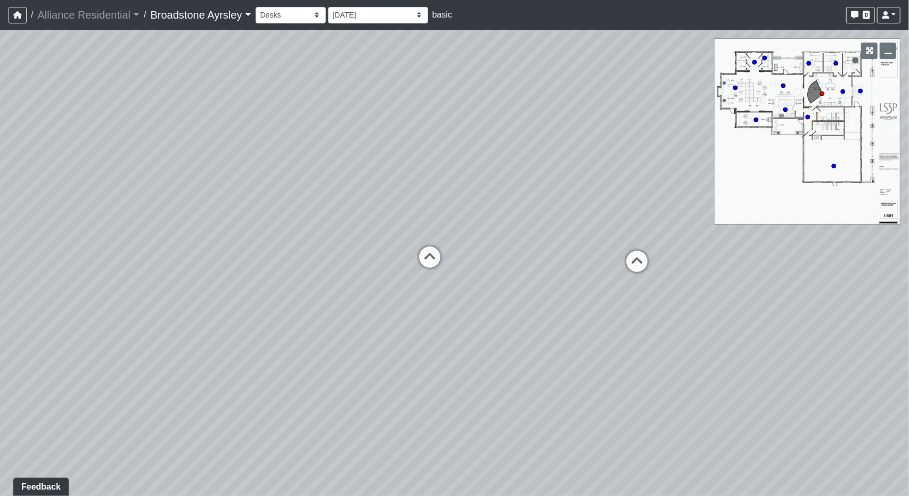
drag, startPoint x: 89, startPoint y: 315, endPoint x: 428, endPoint y: 305, distance: 338.9
click at [428, 305] on div "Loading... Desks Loading... Office 1 Loading... Exterior - Entrance Loading... …" at bounding box center [454, 263] width 909 height 467
click at [436, 263] on icon at bounding box center [431, 263] width 32 height 32
drag, startPoint x: 68, startPoint y: 303, endPoint x: 423, endPoint y: 286, distance: 355.1
click at [526, 292] on div "Loading... Desks Loading... Office 1 Loading... Exterior - Entrance Loading... …" at bounding box center [454, 263] width 909 height 467
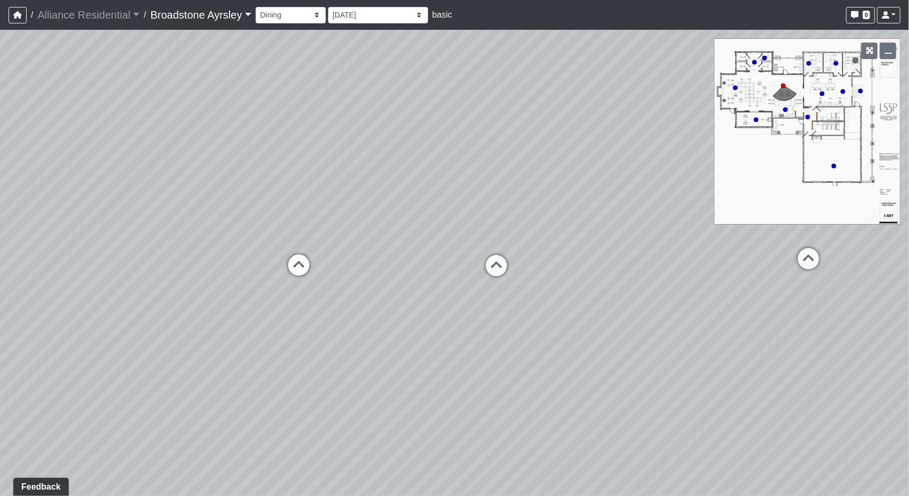
drag, startPoint x: 169, startPoint y: 226, endPoint x: 538, endPoint y: 250, distance: 369.4
click at [538, 250] on div "Loading... Desks Loading... Office 1 Loading... Exterior - Entrance Loading... …" at bounding box center [454, 263] width 909 height 467
click at [313, 258] on icon at bounding box center [300, 271] width 32 height 32
drag, startPoint x: 389, startPoint y: 281, endPoint x: 699, endPoint y: 261, distance: 310.1
click at [702, 261] on div "Loading... Desks Loading... Office 1 Loading... Exterior - Entrance Loading... …" at bounding box center [454, 263] width 909 height 467
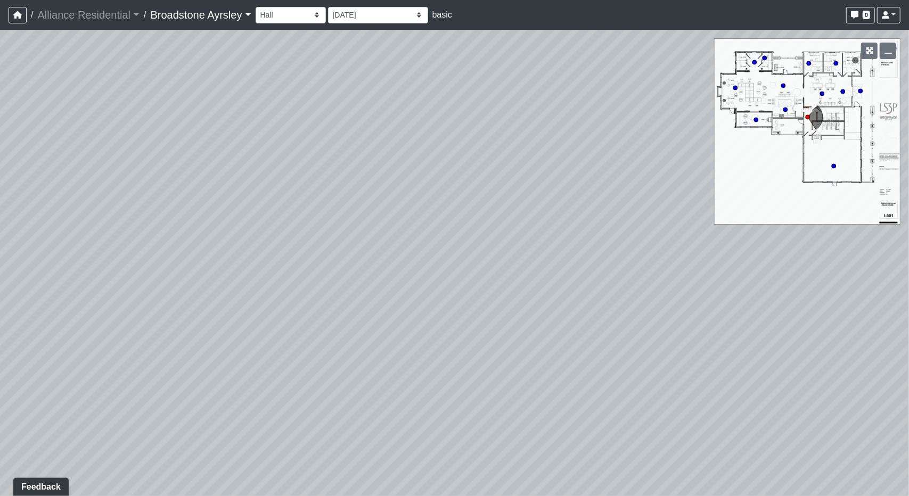
drag, startPoint x: 290, startPoint y: 252, endPoint x: 574, endPoint y: 246, distance: 284.0
click at [653, 249] on div "Loading... Desks Loading... Office 1 Loading... Exterior - Entrance Loading... …" at bounding box center [454, 263] width 909 height 467
drag, startPoint x: 605, startPoint y: 255, endPoint x: 593, endPoint y: 293, distance: 39.9
click at [640, 292] on div "Loading... Desks Loading... Office 1 Loading... Exterior - Entrance Loading... …" at bounding box center [454, 263] width 909 height 467
click at [260, 277] on icon at bounding box center [260, 271] width 32 height 32
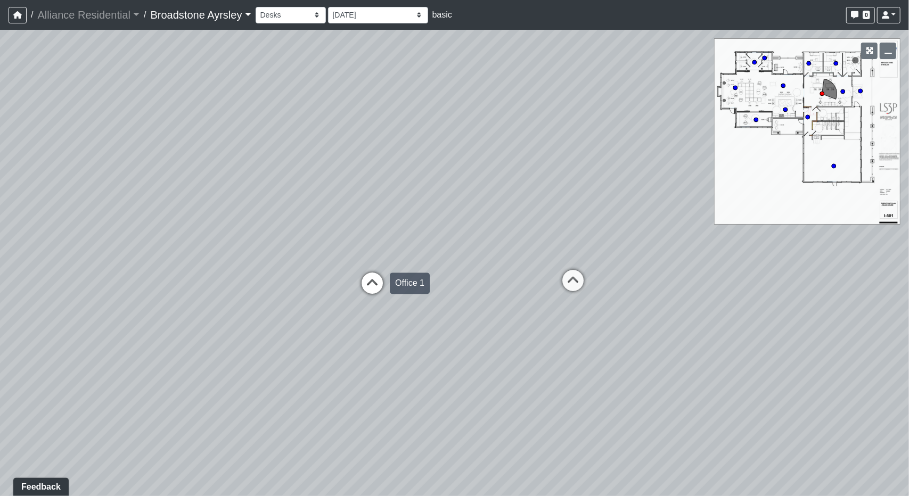
drag, startPoint x: 261, startPoint y: 273, endPoint x: 755, endPoint y: 283, distance: 494.4
click at [755, 283] on div "Loading... Desks Loading... Office 1 Loading... Exterior - Entrance Loading... …" at bounding box center [454, 263] width 909 height 467
drag, startPoint x: 217, startPoint y: 265, endPoint x: 285, endPoint y: 270, distance: 68.9
click at [285, 270] on div "Loading... Desks Loading... Office 1 Loading... Exterior - Entrance Loading... …" at bounding box center [454, 263] width 909 height 467
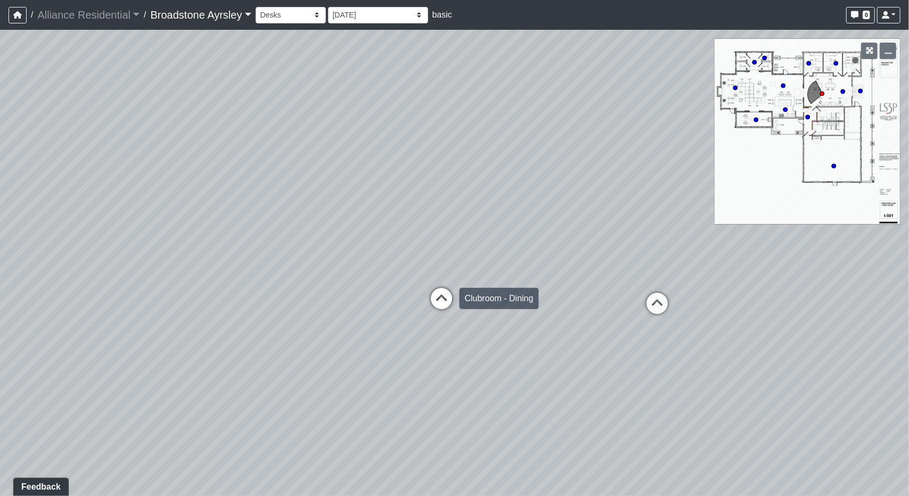
click at [447, 299] on icon at bounding box center [442, 304] width 32 height 32
select select "clubroom-dining"
drag, startPoint x: 283, startPoint y: 363, endPoint x: 801, endPoint y: 337, distance: 518.3
click at [801, 337] on div "Loading... Desks Loading... Office 1 Loading... Exterior - Entrance Loading... …" at bounding box center [454, 263] width 909 height 467
drag, startPoint x: 535, startPoint y: 305, endPoint x: 44, endPoint y: 287, distance: 490.9
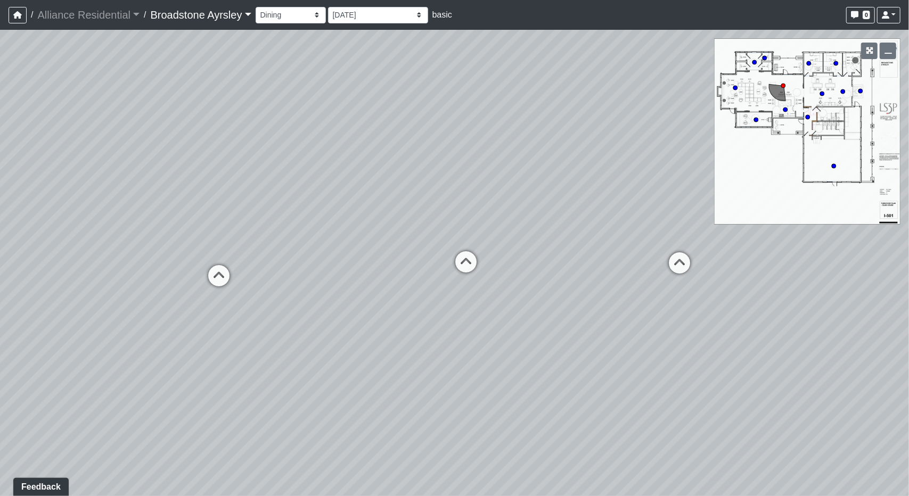
click at [44, 287] on div "Loading... Desks Loading... Office 1 Loading... Exterior - Entrance Loading... …" at bounding box center [454, 263] width 909 height 467
drag, startPoint x: 467, startPoint y: 320, endPoint x: 462, endPoint y: 321, distance: 5.6
click at [462, 321] on div "Loading... Desks Loading... Office 1 Loading... Exterior - Entrance Loading... …" at bounding box center [454, 263] width 909 height 467
